Goal: Task Accomplishment & Management: Complete application form

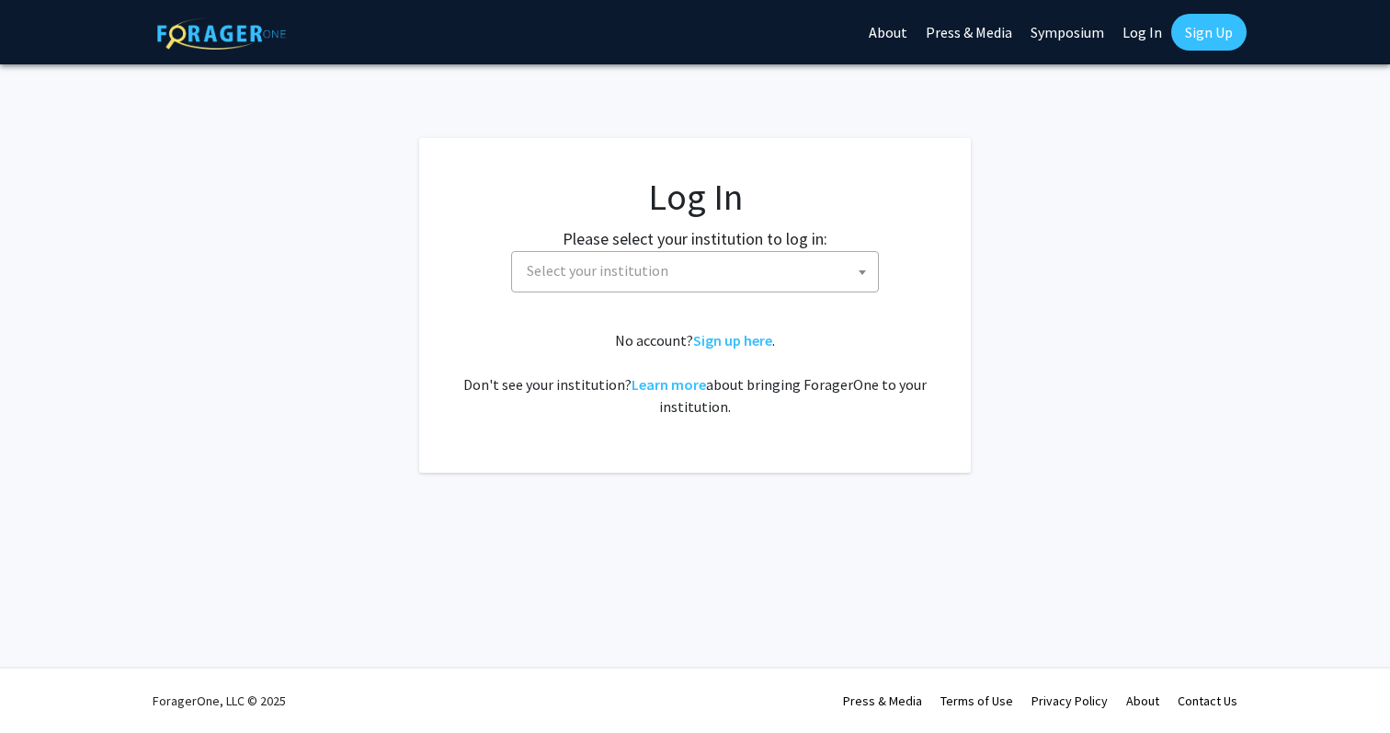
click at [723, 264] on span "Select your institution" at bounding box center [699, 271] width 359 height 38
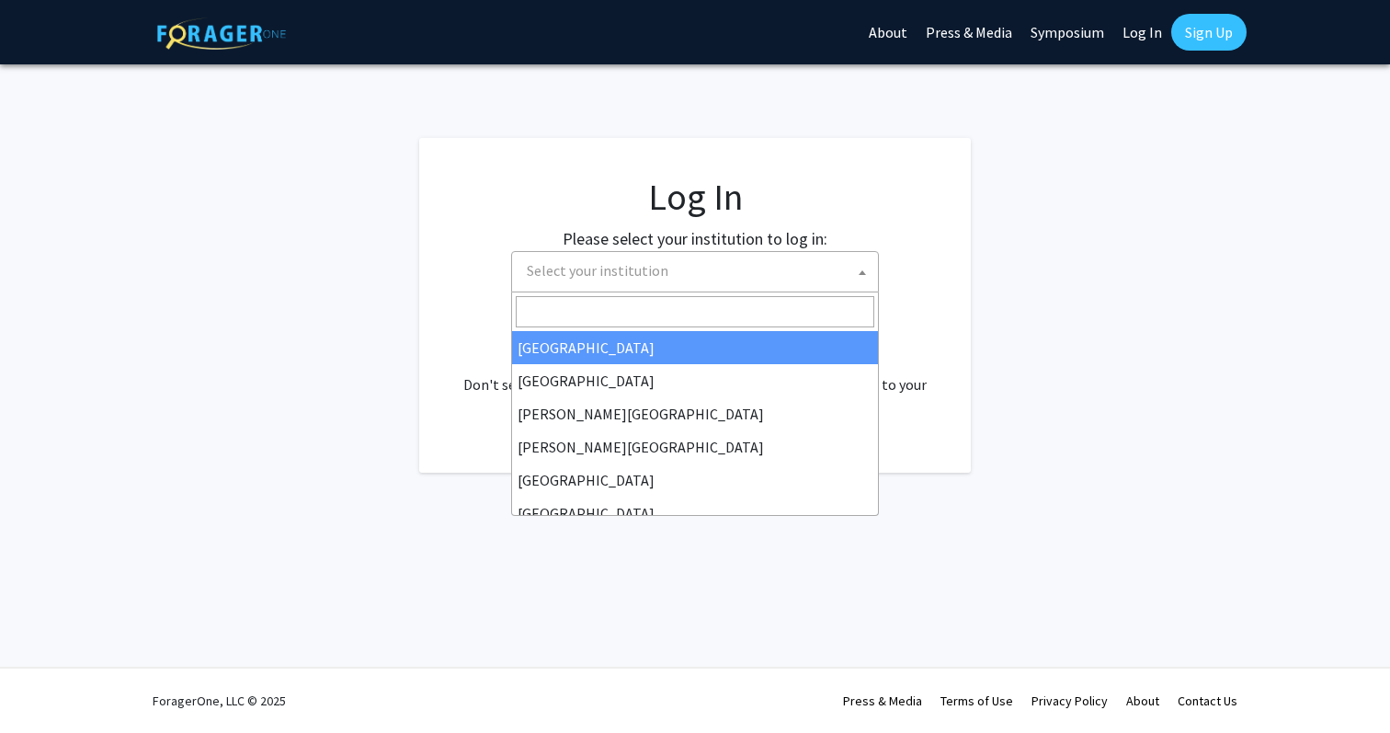
select select "34"
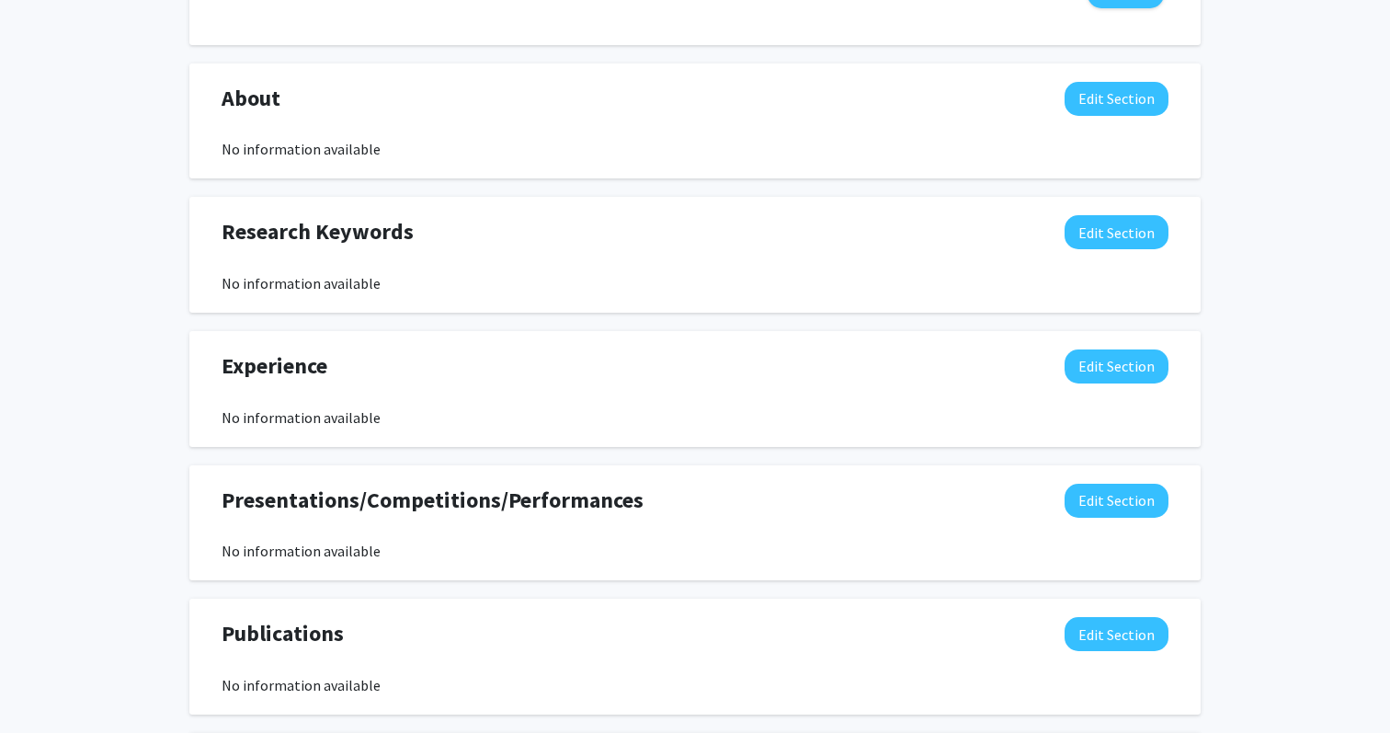
scroll to position [795, 0]
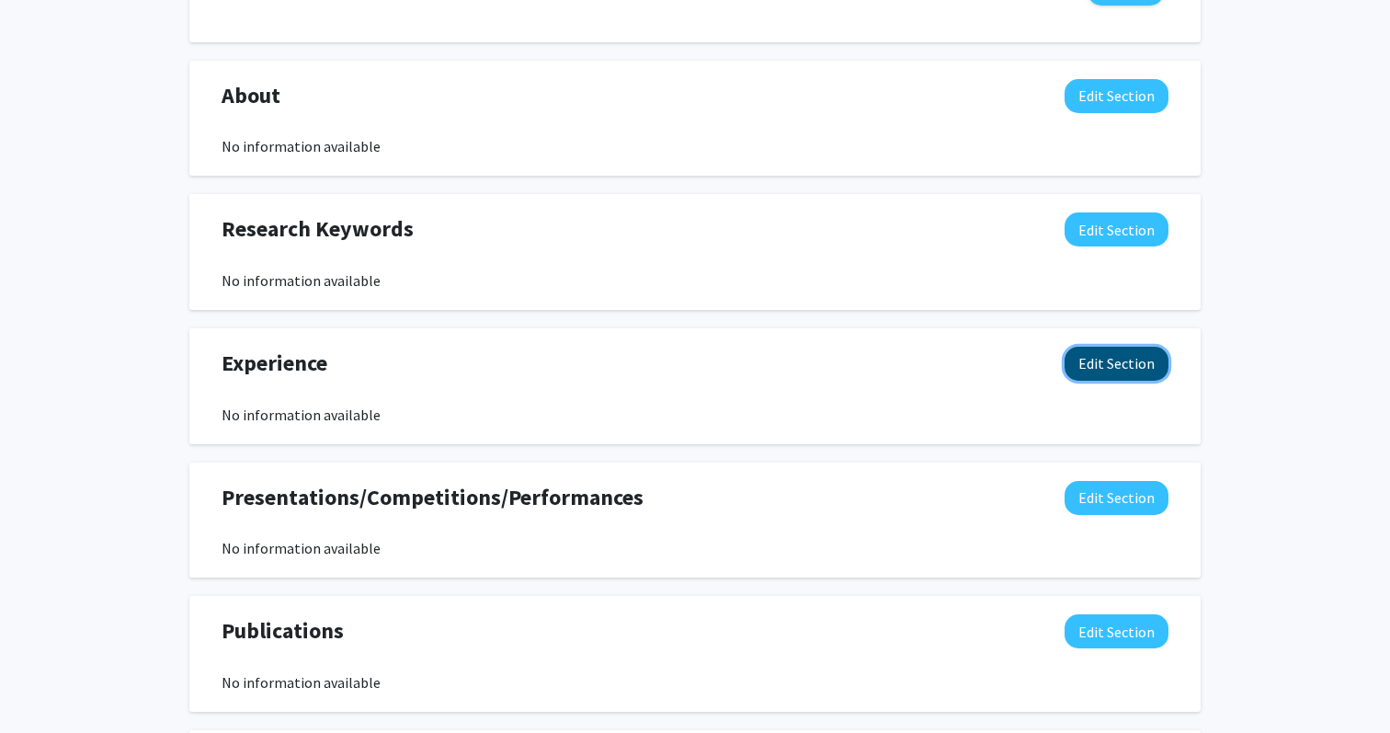
click at [1136, 370] on button "Edit Section" at bounding box center [1117, 364] width 104 height 34
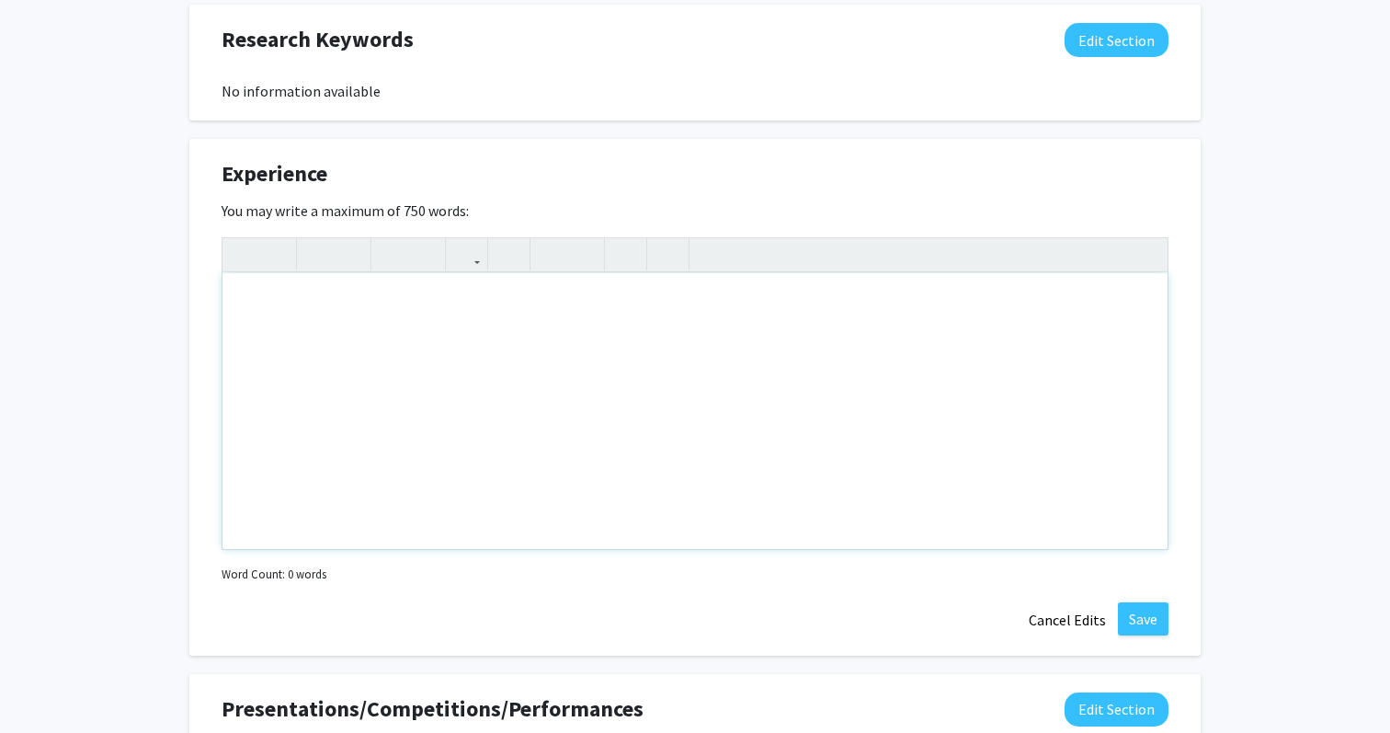
scroll to position [1011, 0]
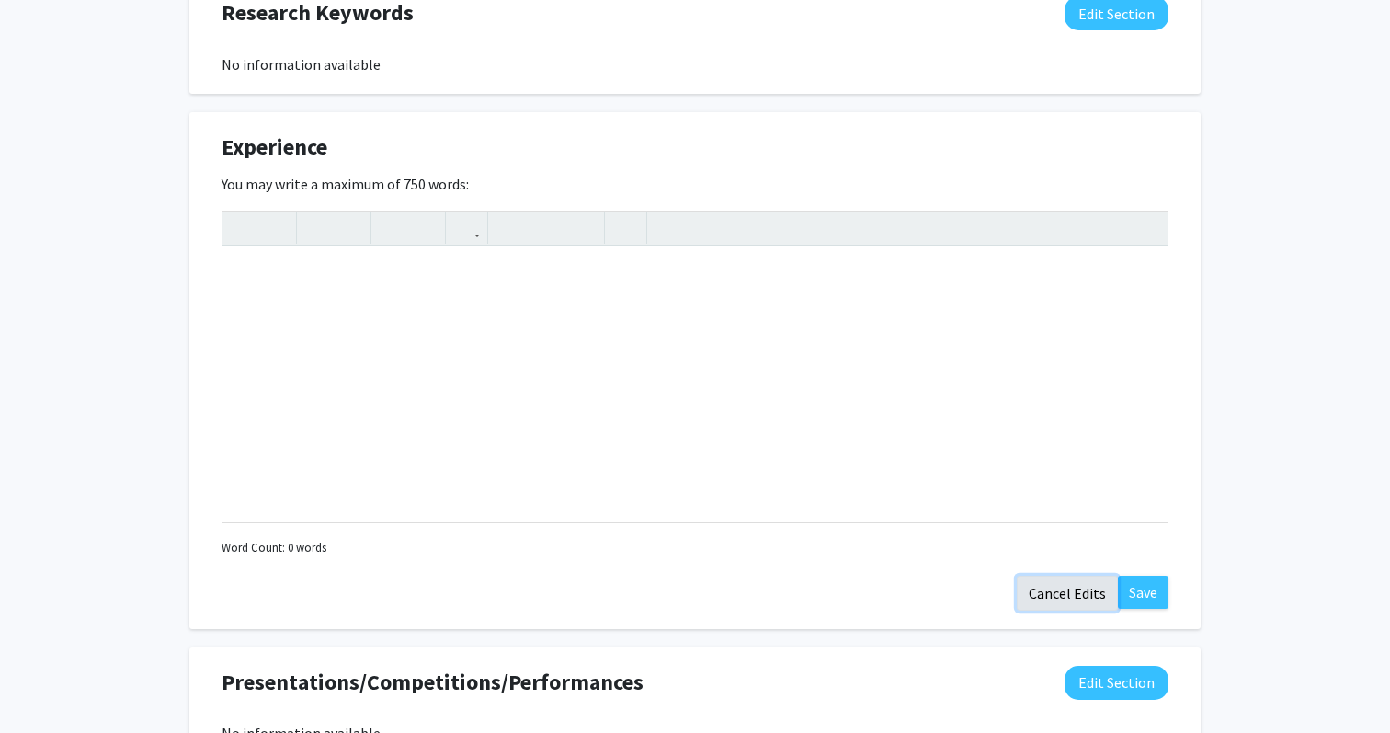
click at [1076, 590] on button "Cancel Edits" at bounding box center [1067, 593] width 101 height 35
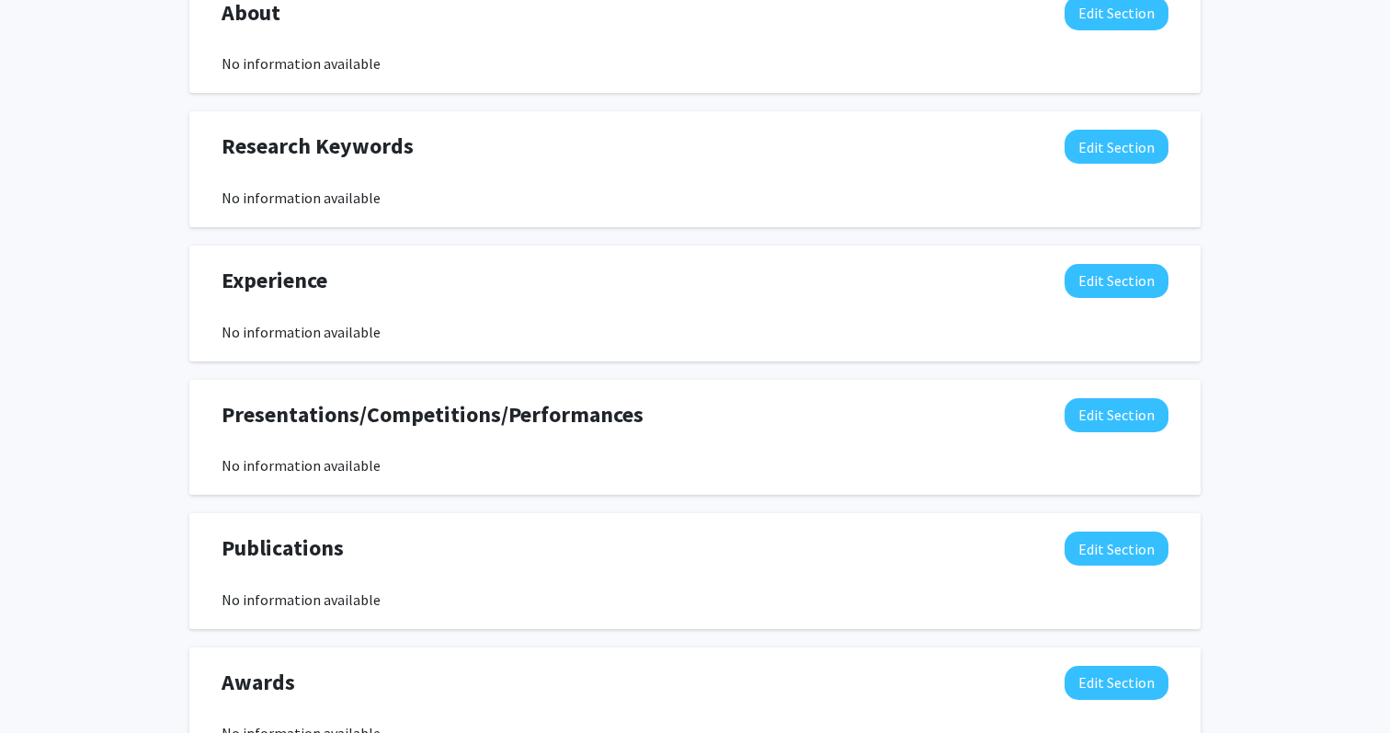
scroll to position [0, 0]
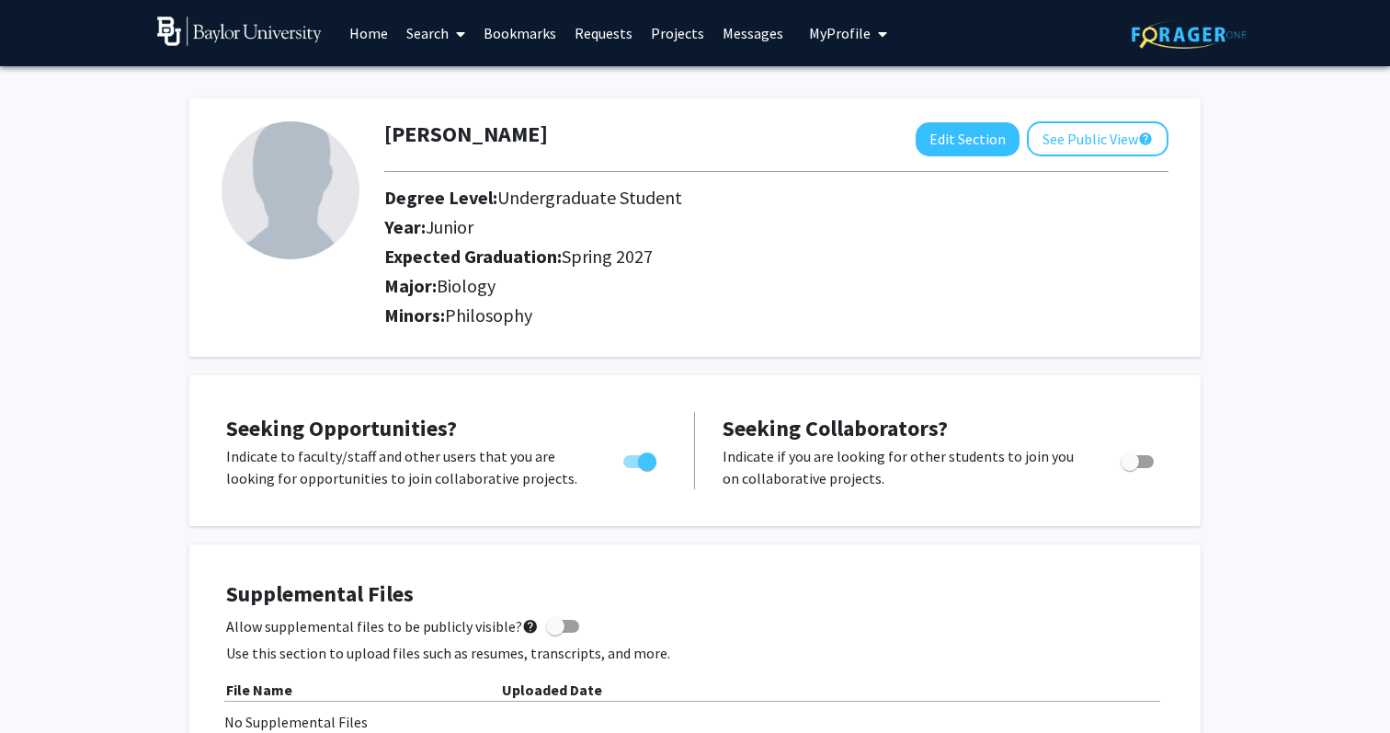
click at [372, 31] on link "Home" at bounding box center [368, 33] width 57 height 64
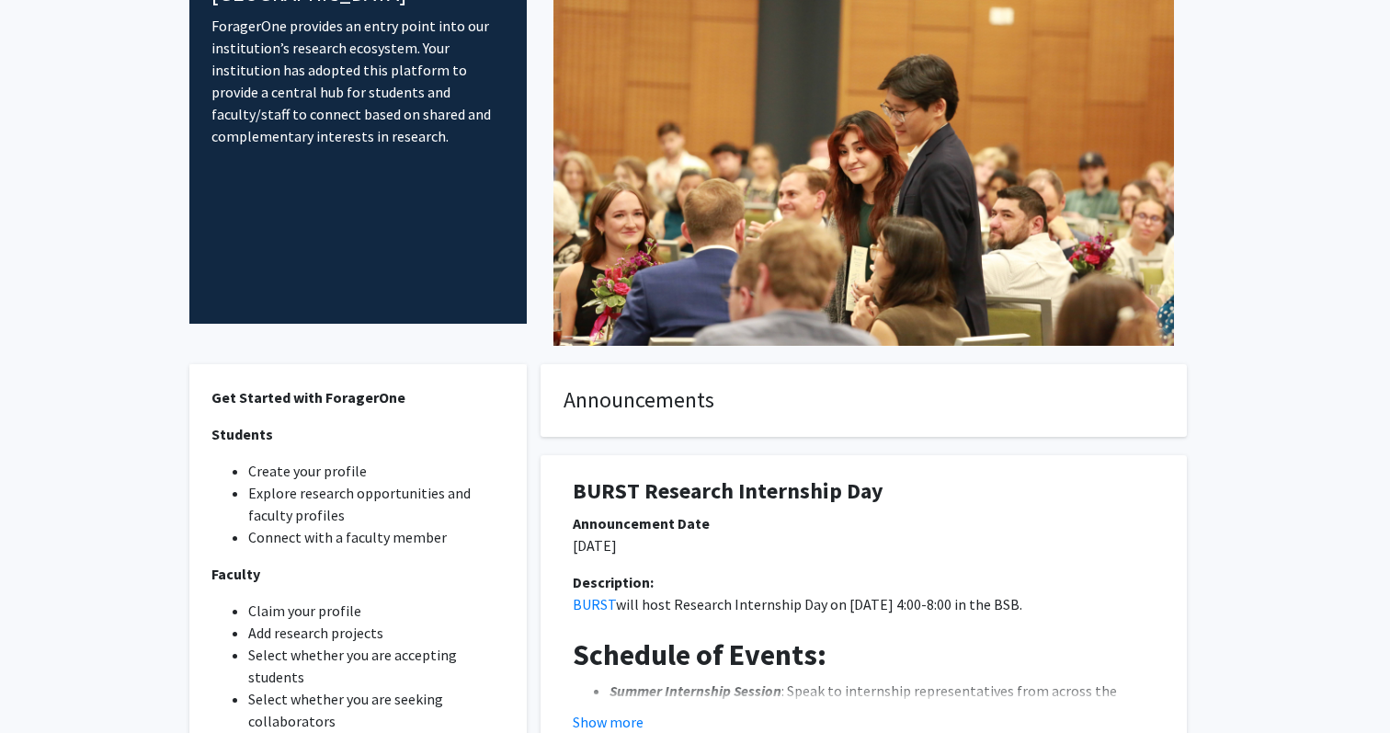
scroll to position [369, 0]
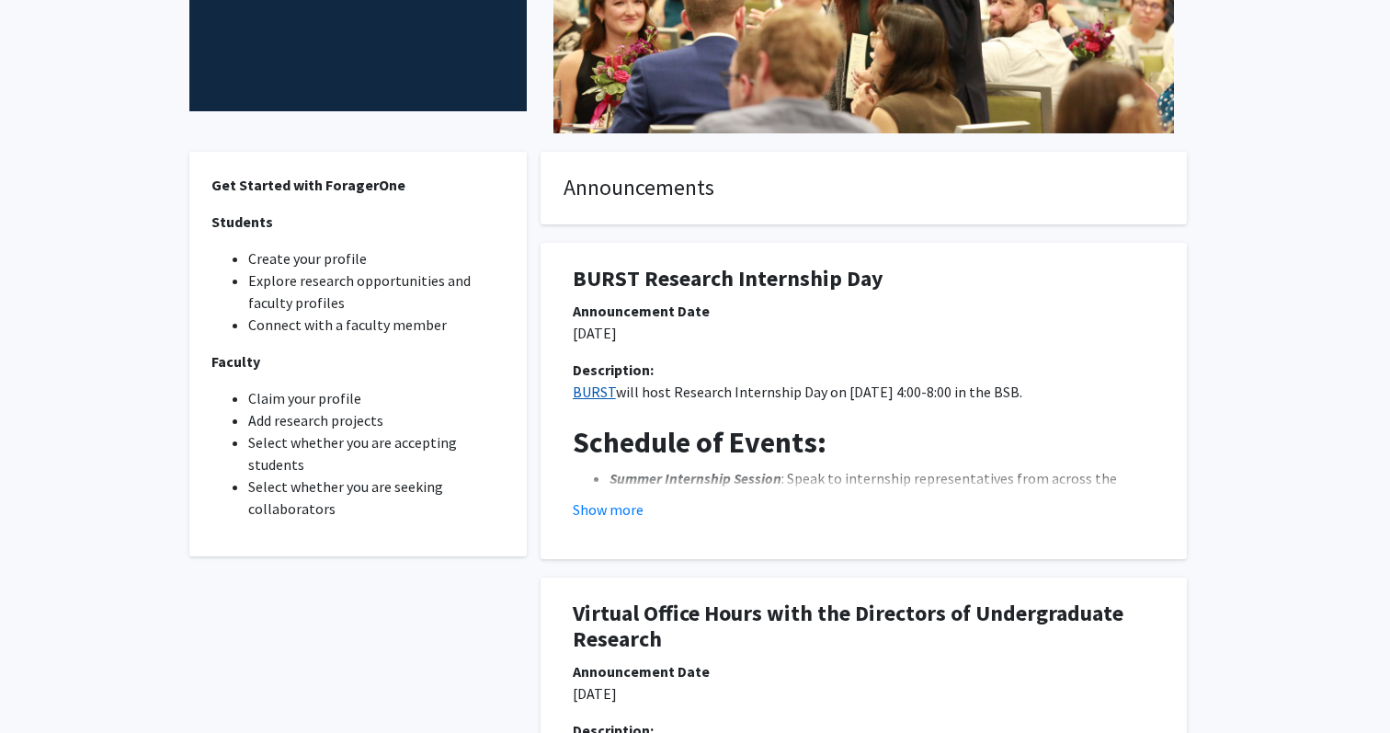
click at [604, 390] on link "BURST" at bounding box center [594, 392] width 43 height 18
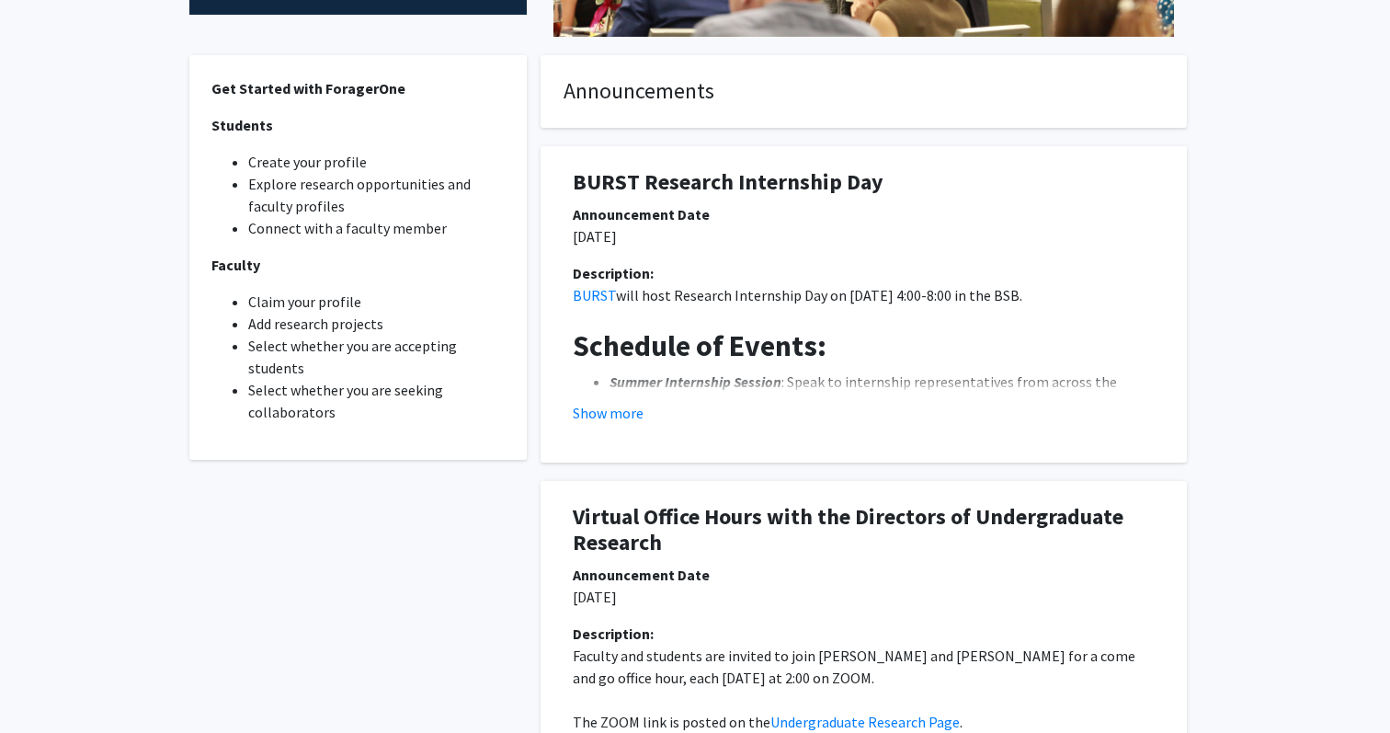
scroll to position [490, 0]
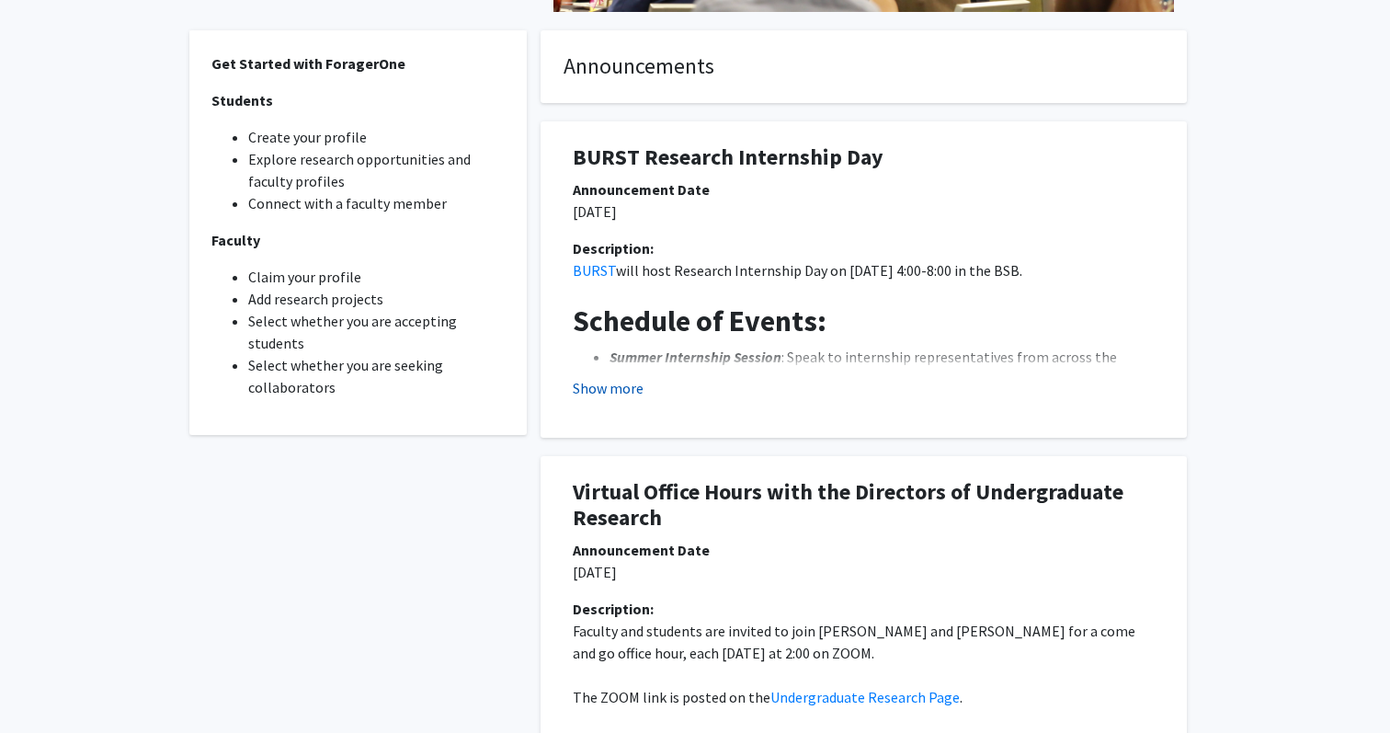
click at [594, 390] on button "Show more" at bounding box center [608, 388] width 71 height 22
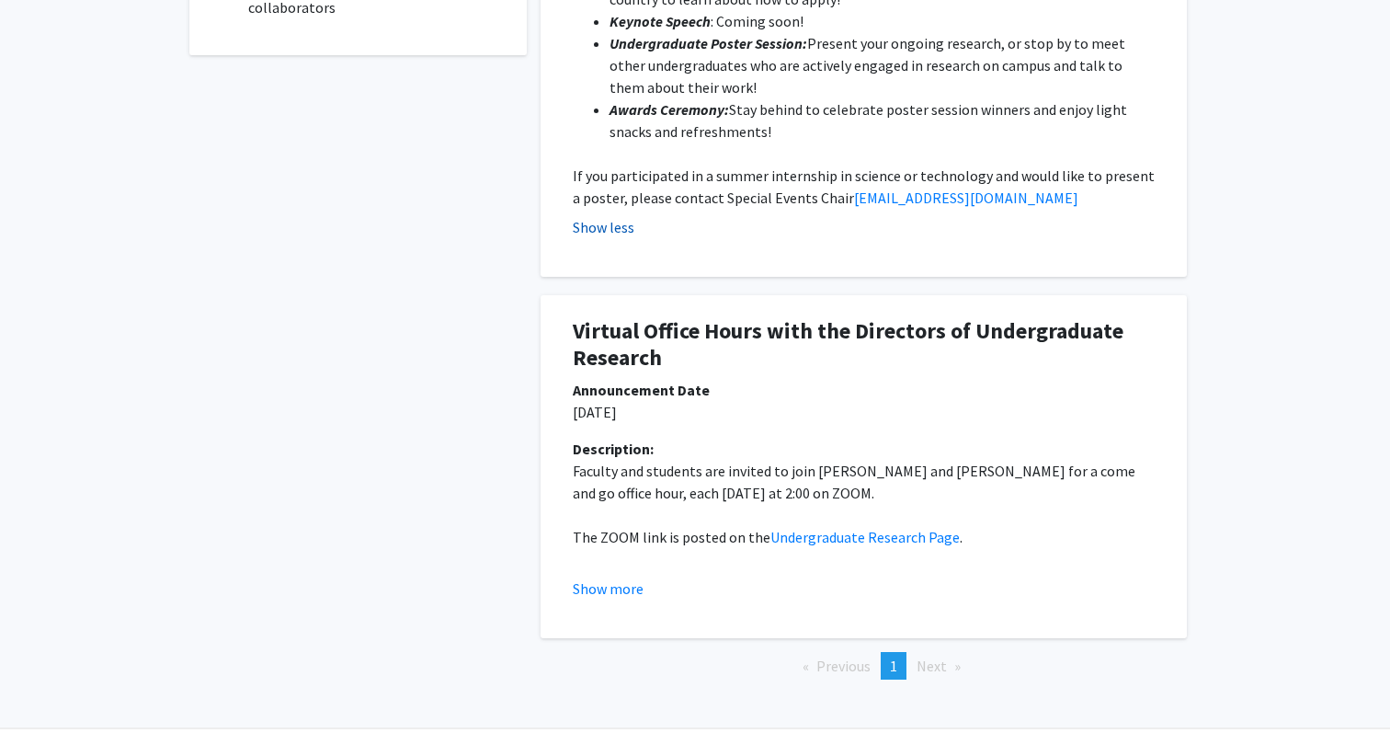
scroll to position [909, 0]
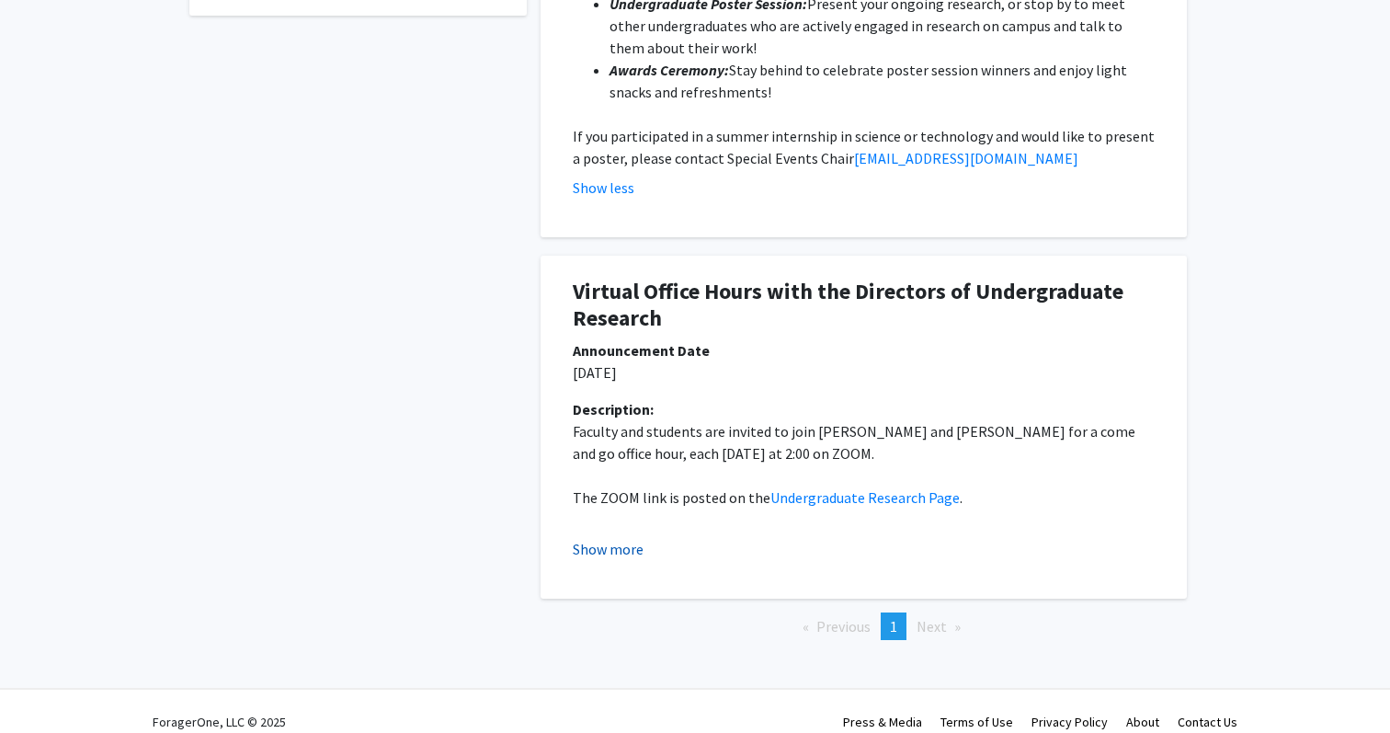
click at [622, 541] on button "Show more" at bounding box center [608, 549] width 71 height 22
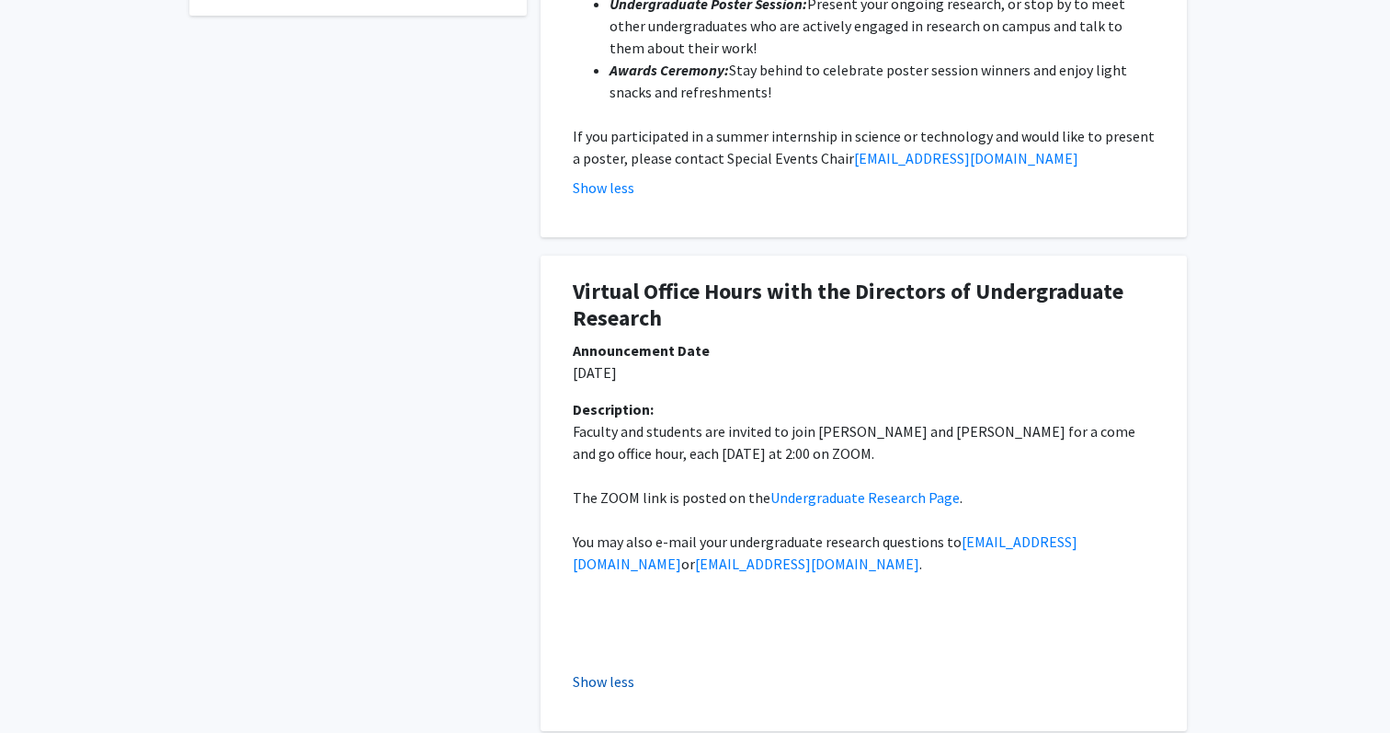
scroll to position [1062, 0]
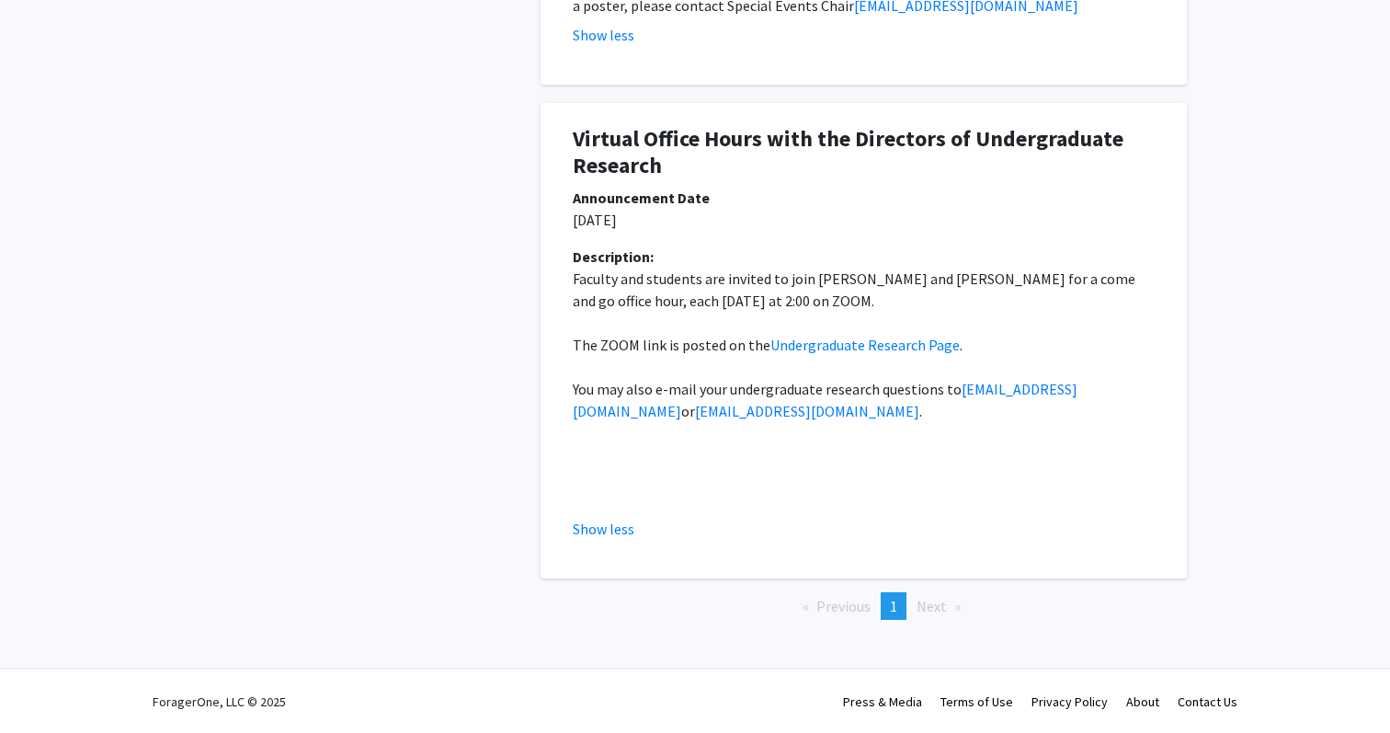
click at [961, 605] on li "Next page" at bounding box center [939, 606] width 63 height 28
click at [950, 605] on li "Next page" at bounding box center [939, 606] width 63 height 28
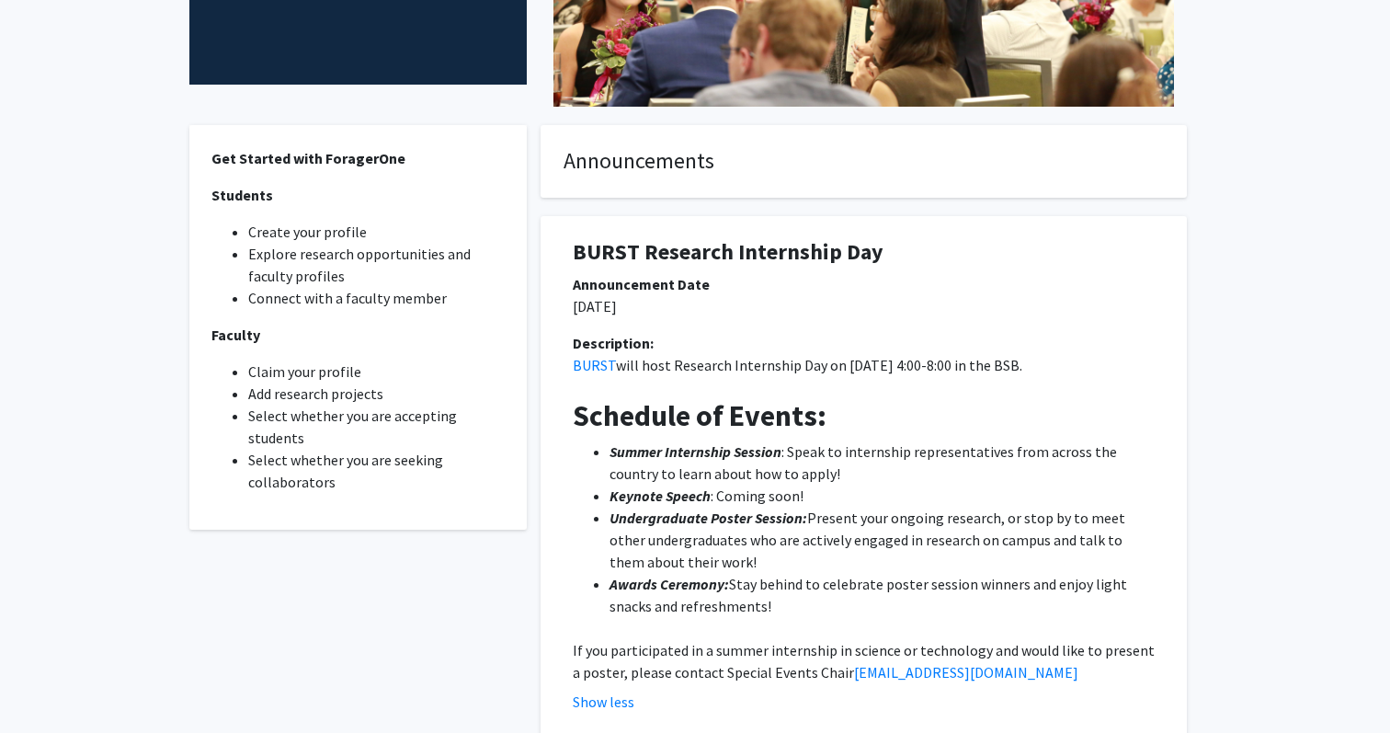
scroll to position [0, 0]
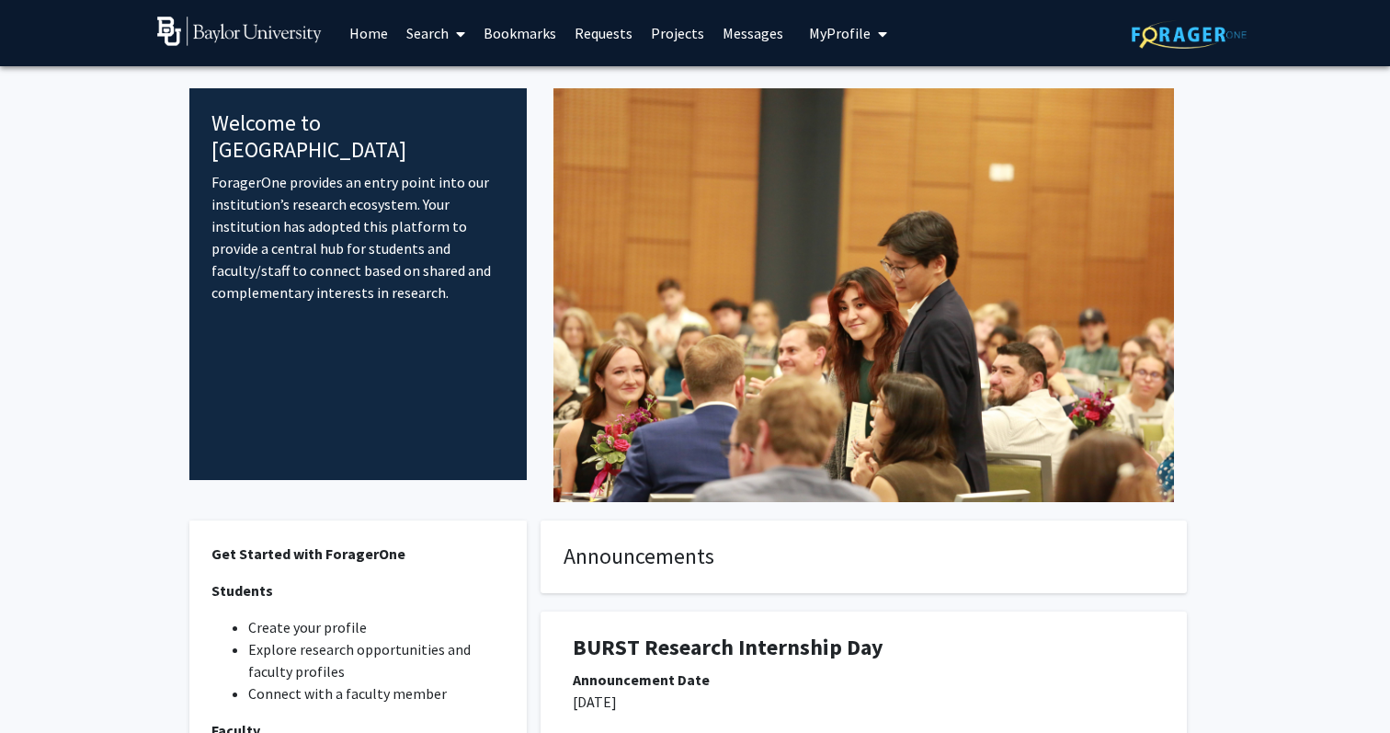
click at [418, 34] on link "Search" at bounding box center [435, 33] width 77 height 64
click at [879, 19] on button "My Profile" at bounding box center [848, 33] width 89 height 66
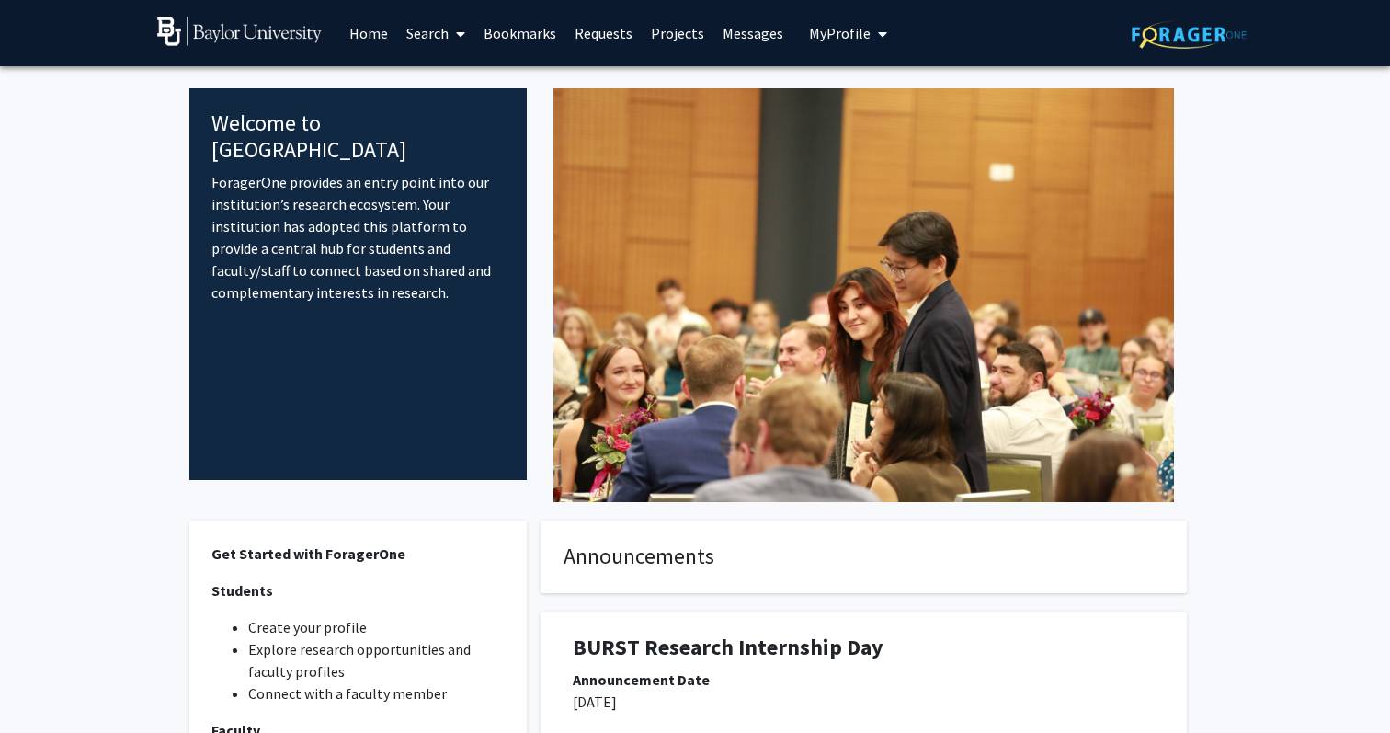
click at [448, 31] on link "Search" at bounding box center [435, 33] width 77 height 64
click at [475, 92] on span "Faculty/Staff" at bounding box center [464, 84] width 135 height 37
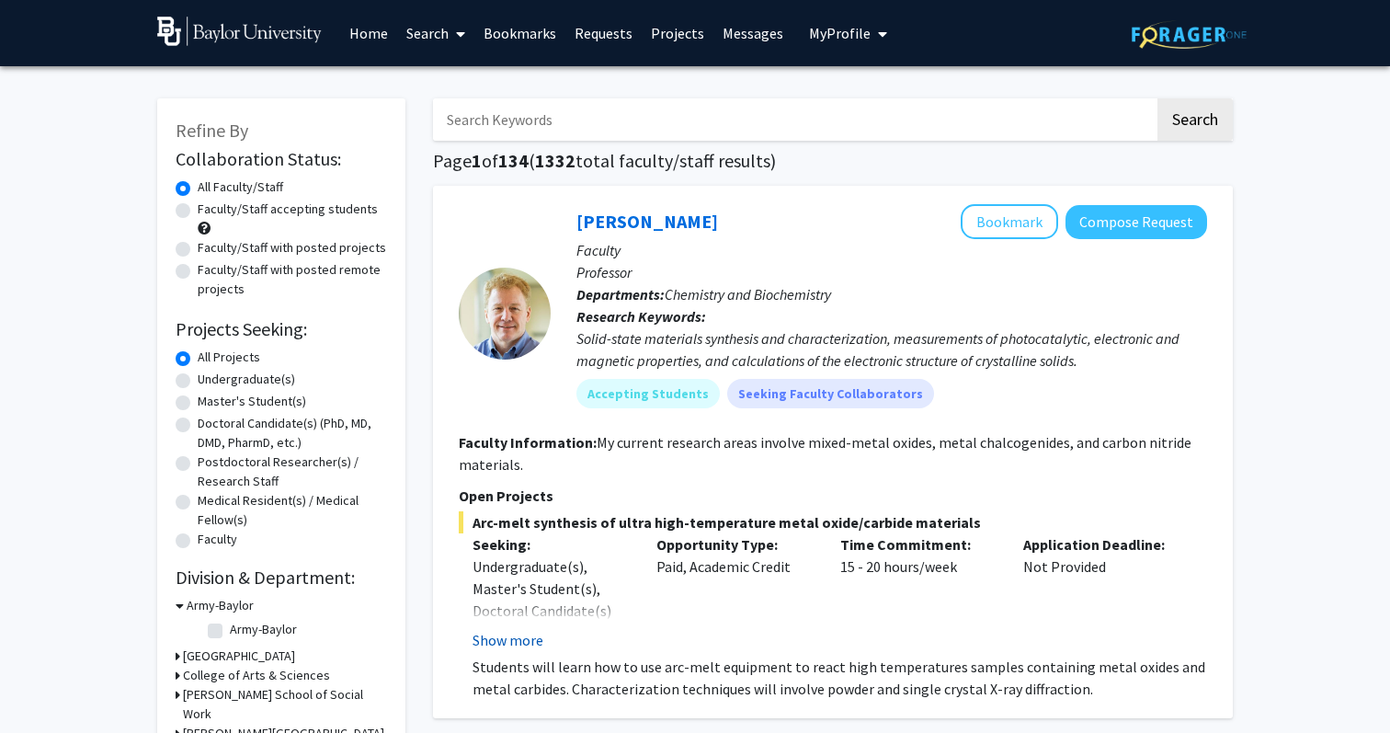
click at [506, 633] on button "Show more" at bounding box center [508, 640] width 71 height 22
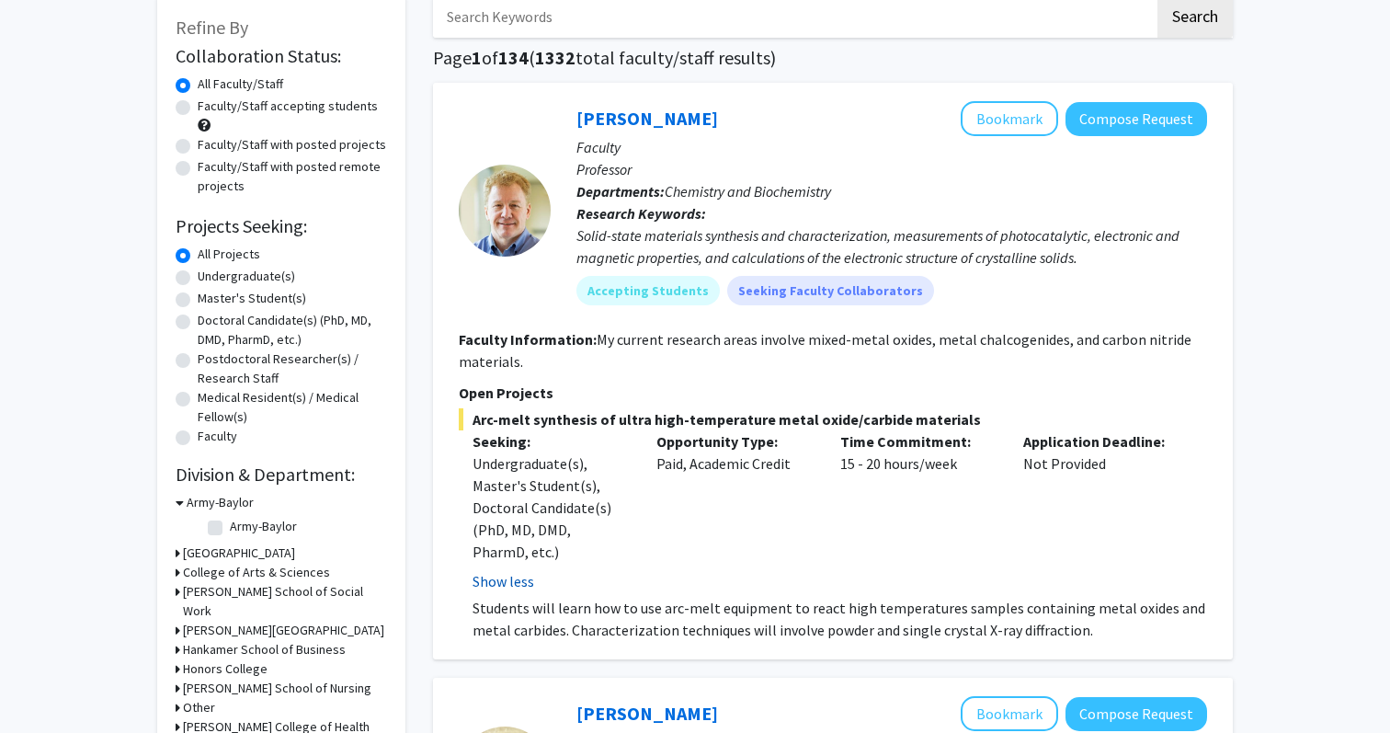
scroll to position [288, 0]
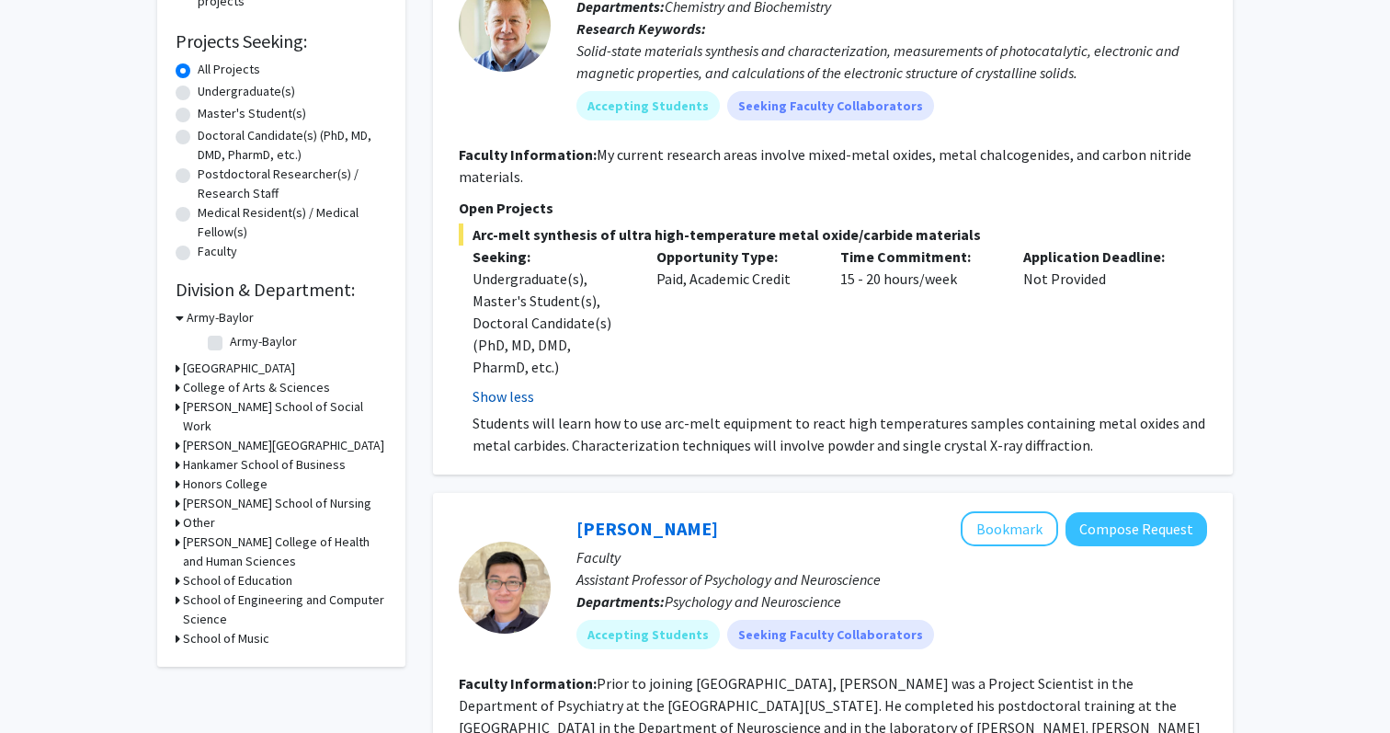
click at [515, 398] on button "Show less" at bounding box center [504, 396] width 62 height 22
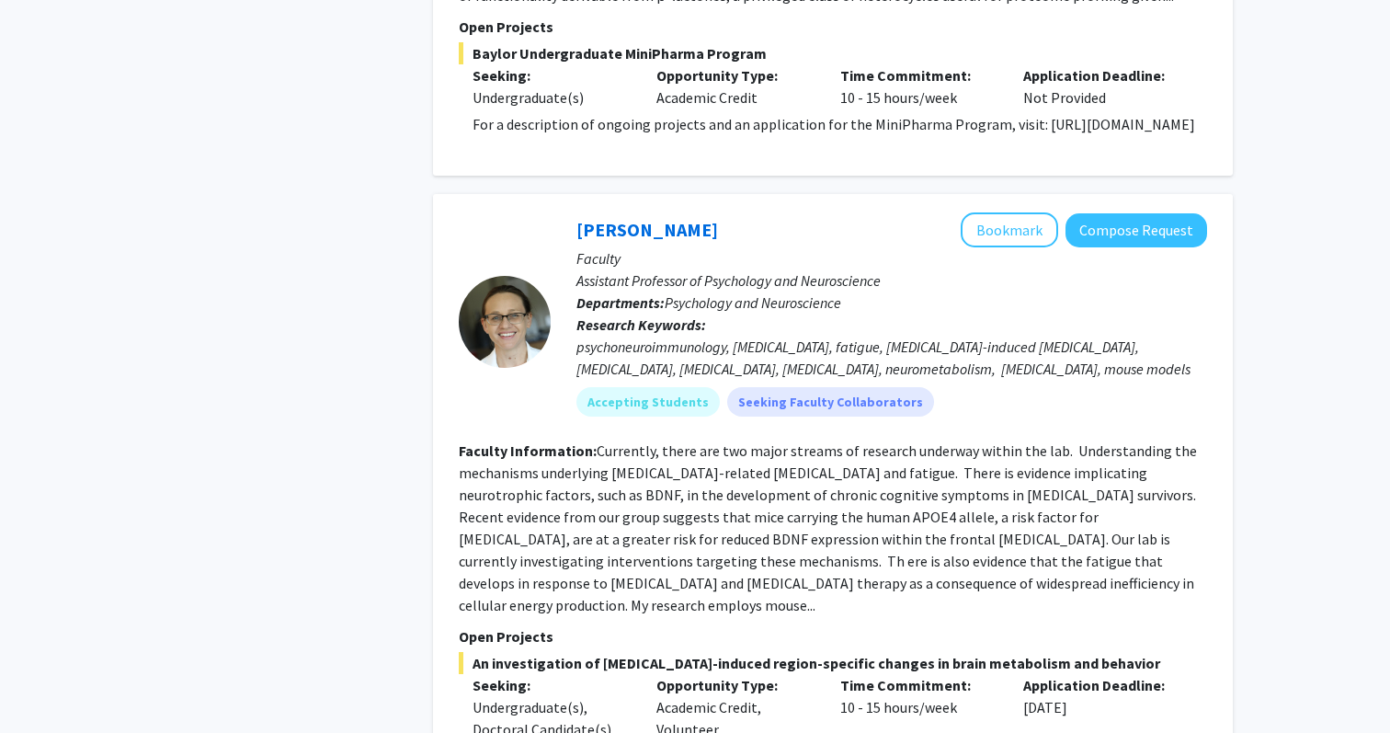
scroll to position [4773, 0]
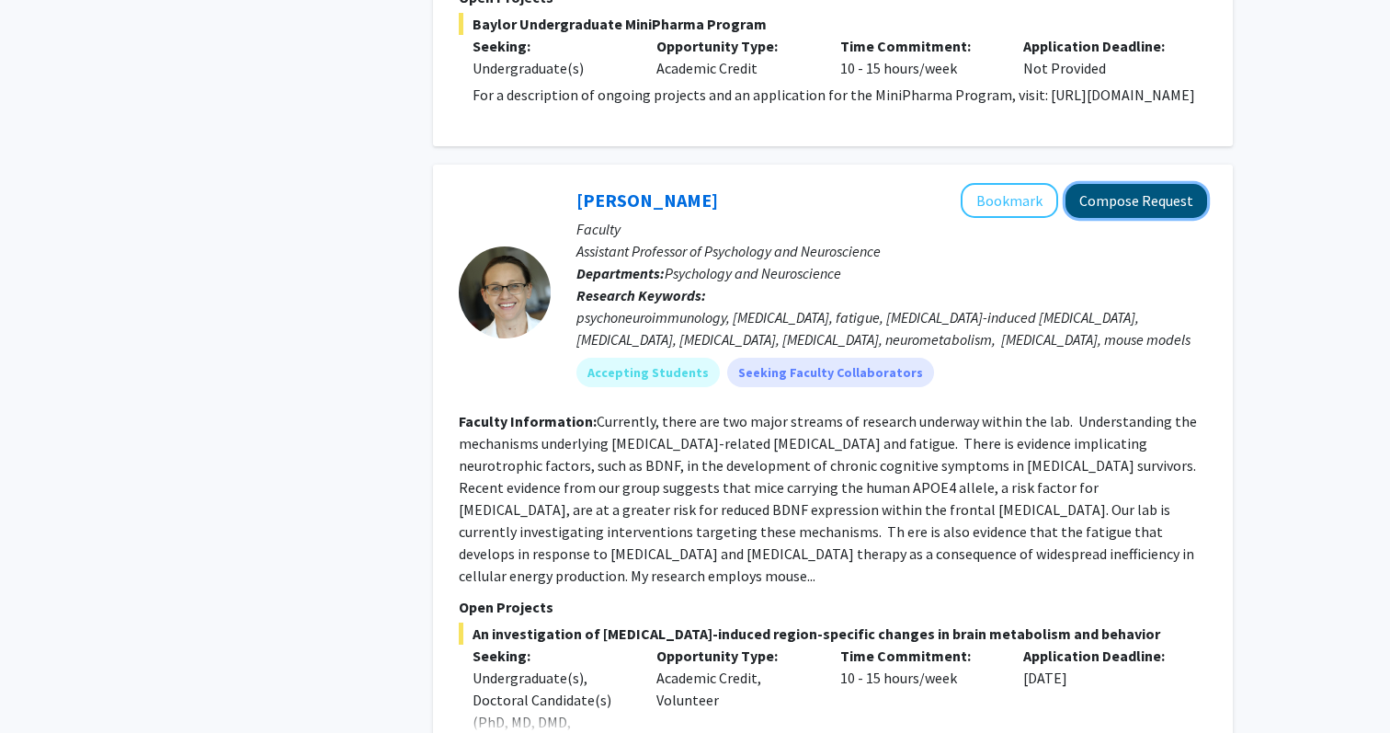
click at [1121, 184] on button "Compose Request" at bounding box center [1137, 201] width 142 height 34
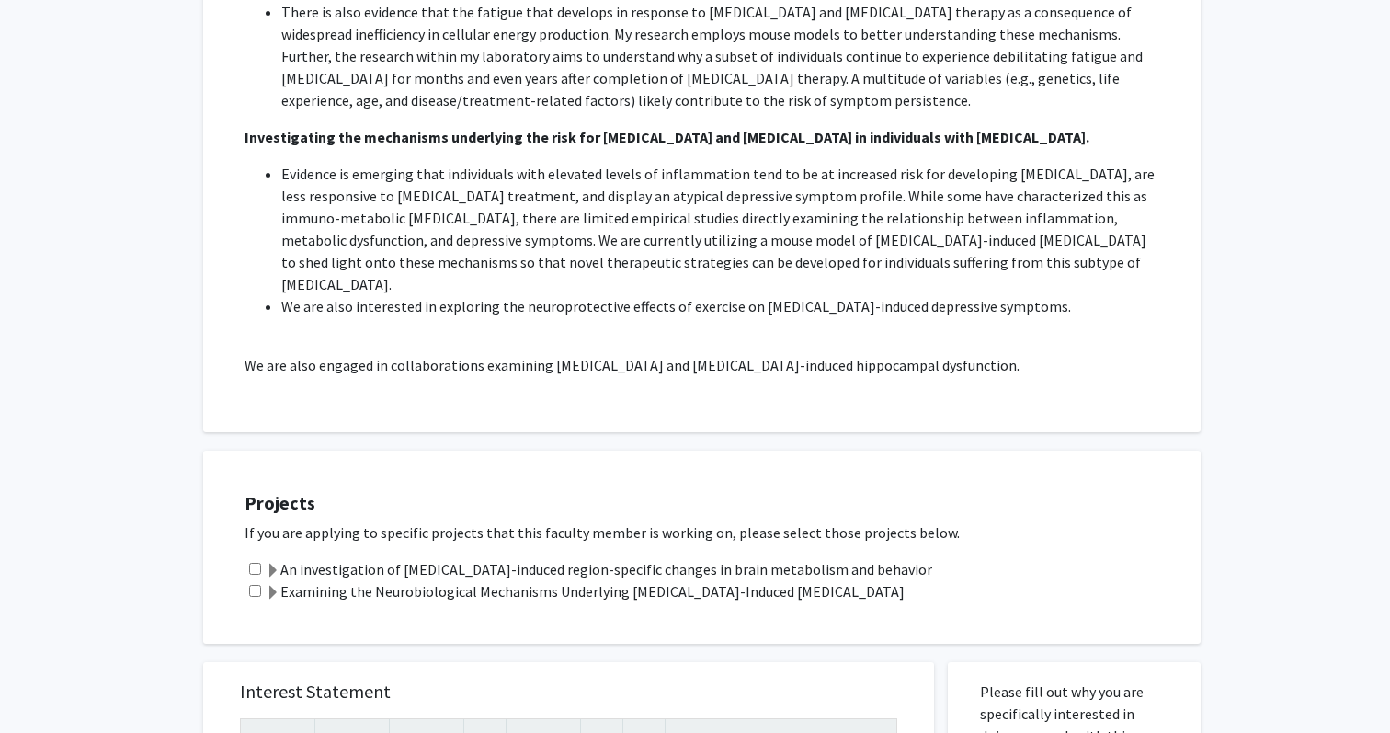
scroll to position [564, 0]
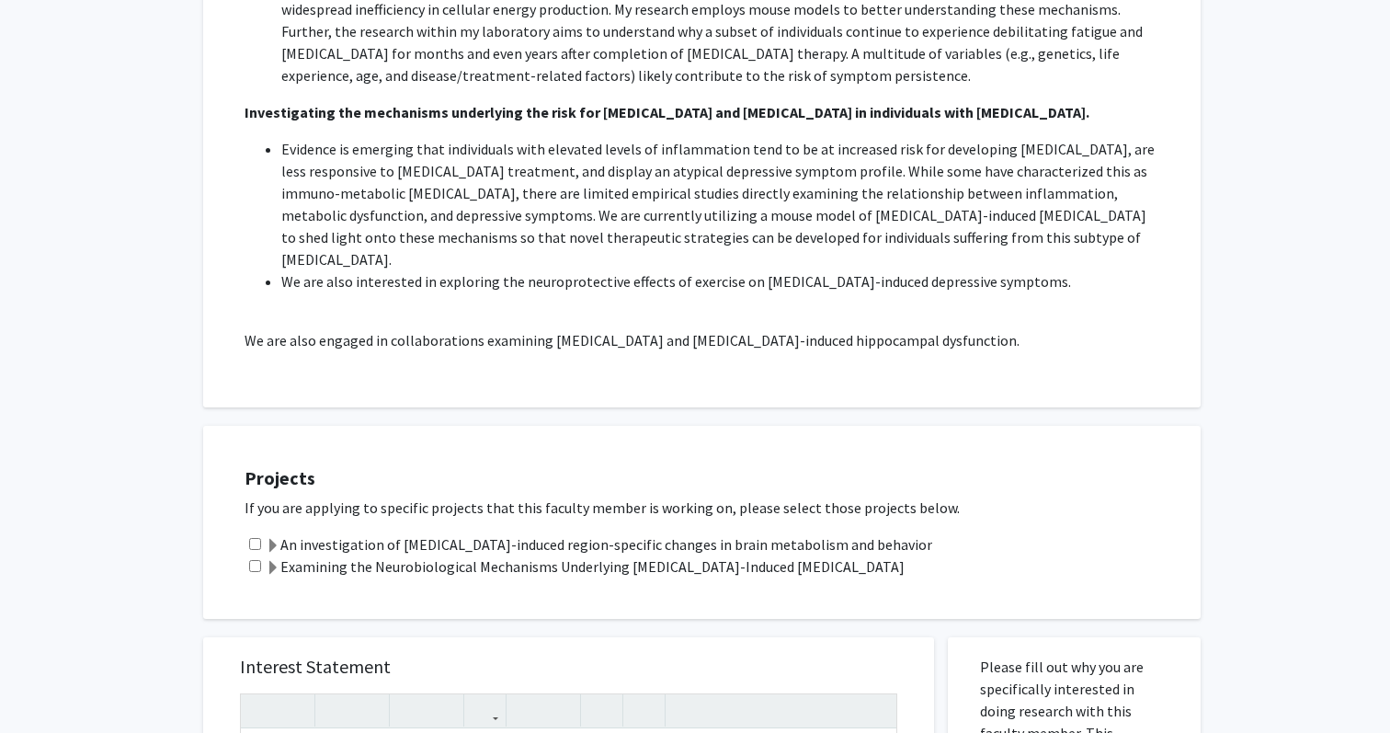
click at [597, 533] on label "An investigation of hyperglycemia-induced region-specific changes in brain meta…" at bounding box center [599, 544] width 667 height 22
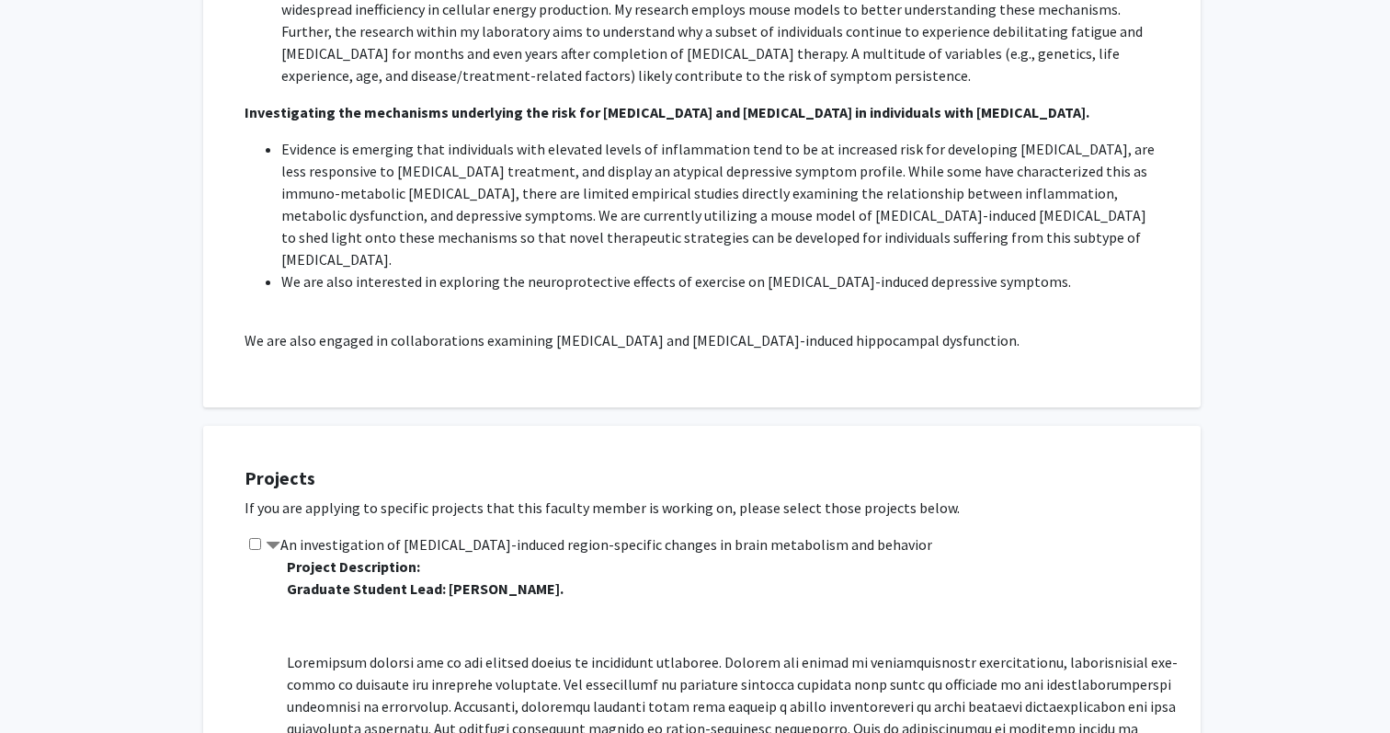
click at [589, 533] on label "An investigation of hyperglycemia-induced region-specific changes in brain meta…" at bounding box center [599, 544] width 667 height 22
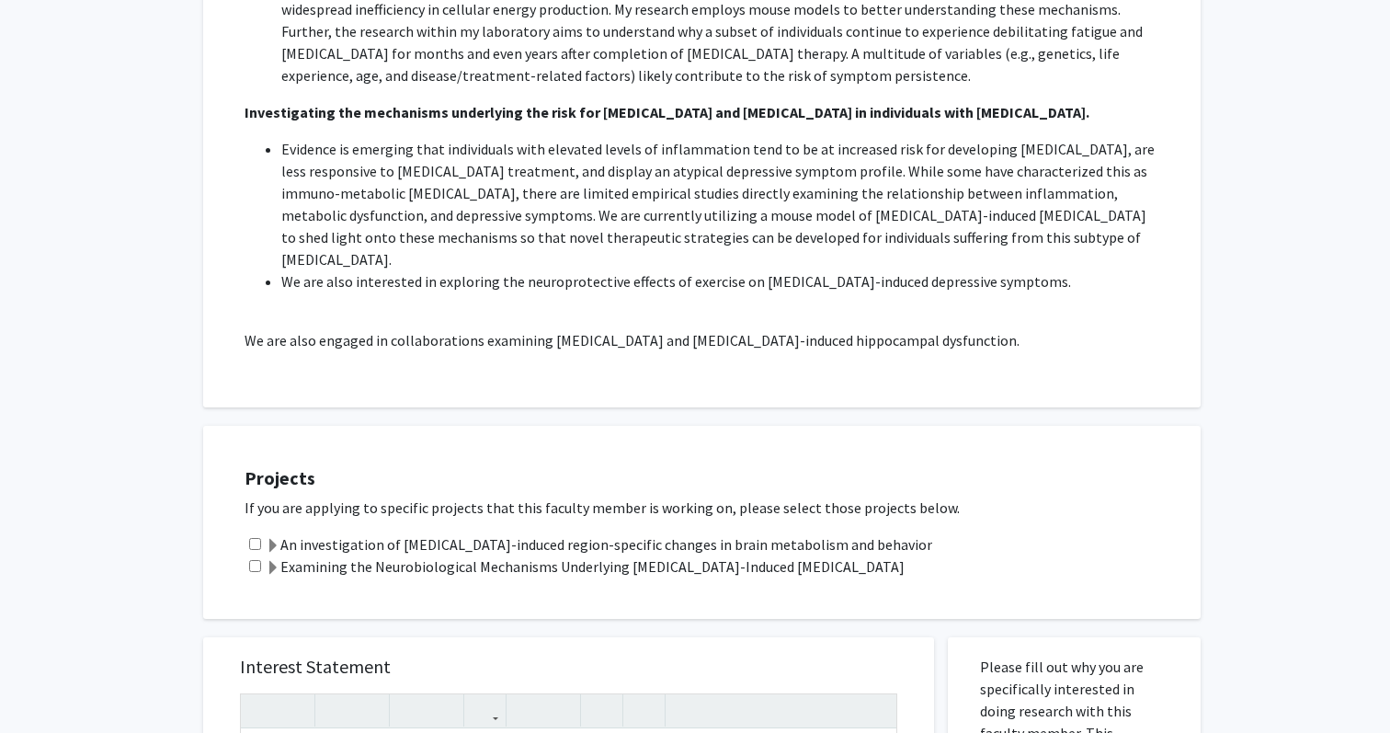
click at [257, 538] on input "checkbox" at bounding box center [255, 544] width 12 height 12
checkbox input "true"
click at [292, 486] on div "Projects If you are applying to specific projects that this faculty member is w…" at bounding box center [713, 522] width 975 height 147
click at [292, 533] on label "An investigation of hyperglycemia-induced region-specific changes in brain meta…" at bounding box center [599, 544] width 667 height 22
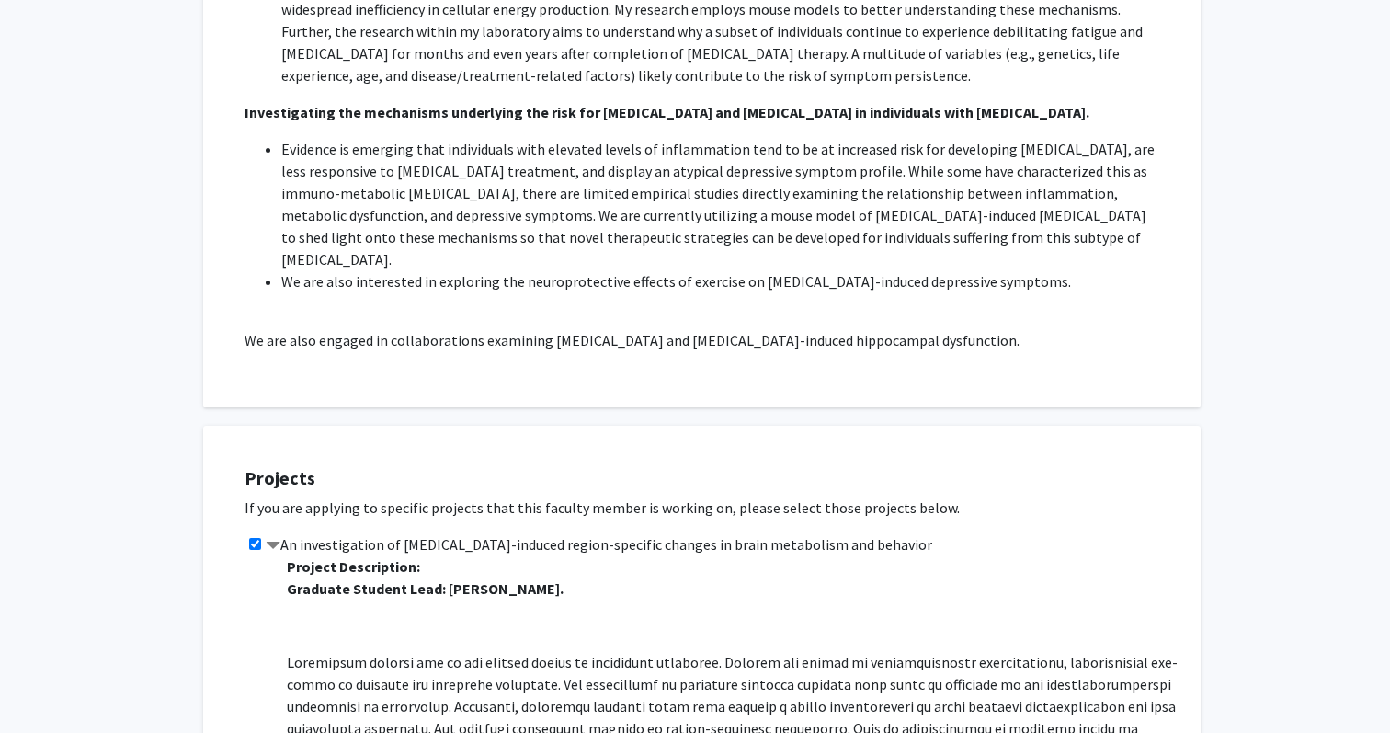
click at [292, 533] on label "An investigation of hyperglycemia-induced region-specific changes in brain meta…" at bounding box center [599, 544] width 667 height 22
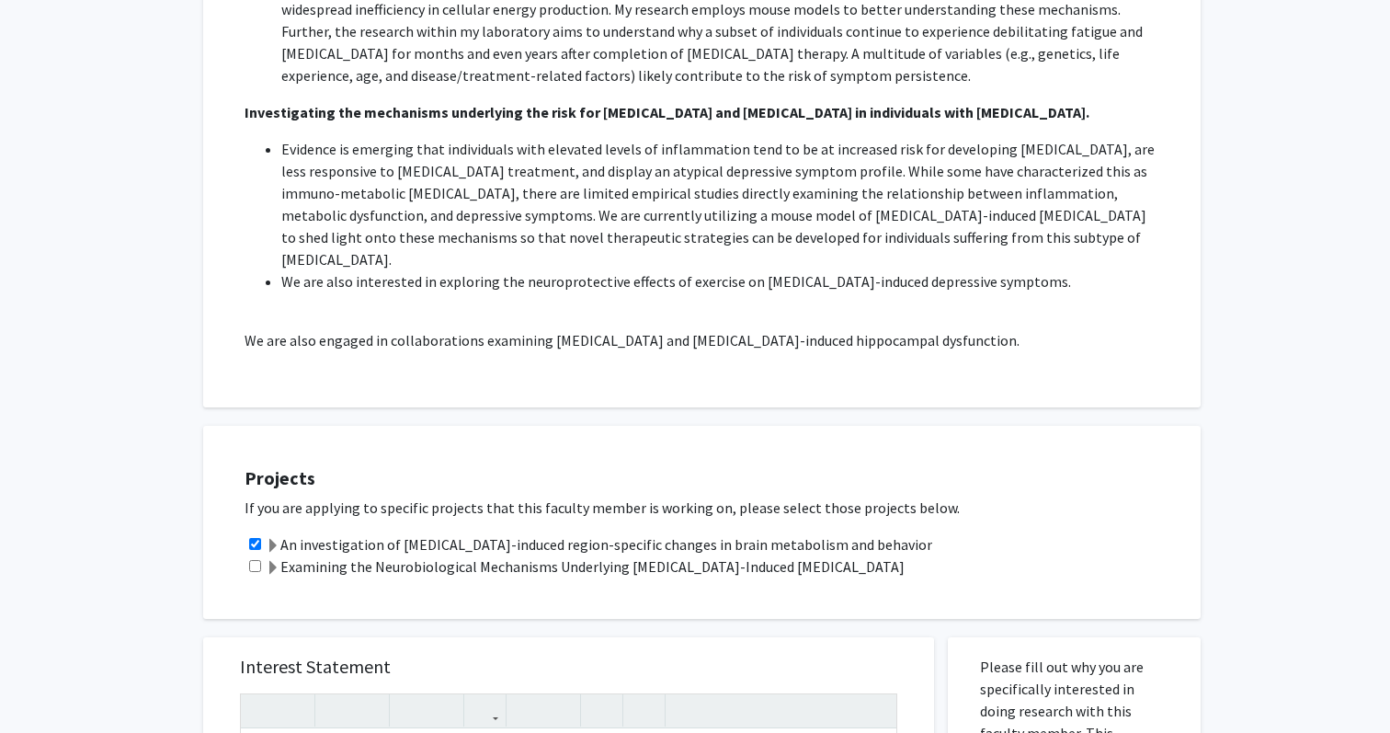
click at [251, 560] on input "checkbox" at bounding box center [255, 566] width 12 height 12
checkbox input "true"
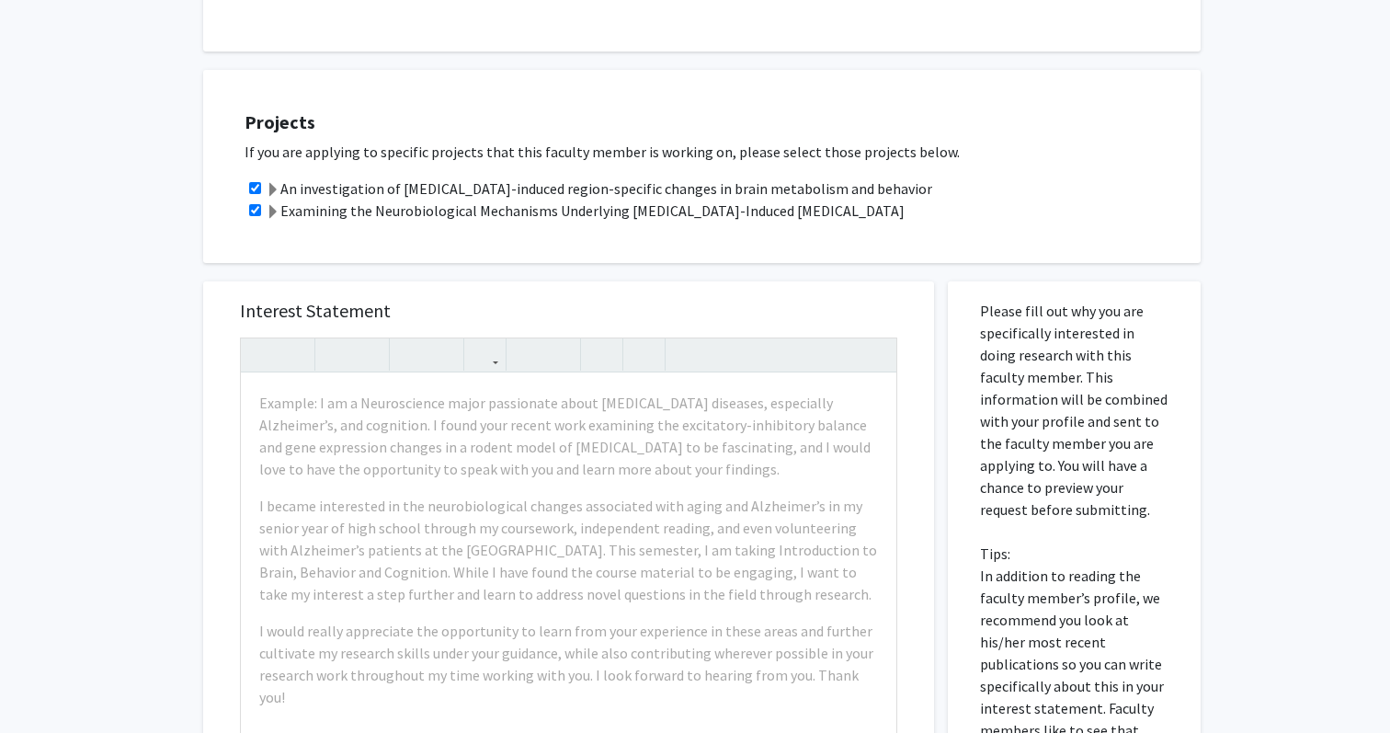
scroll to position [0, 0]
